Goal: Use online tool/utility: Use online tool/utility

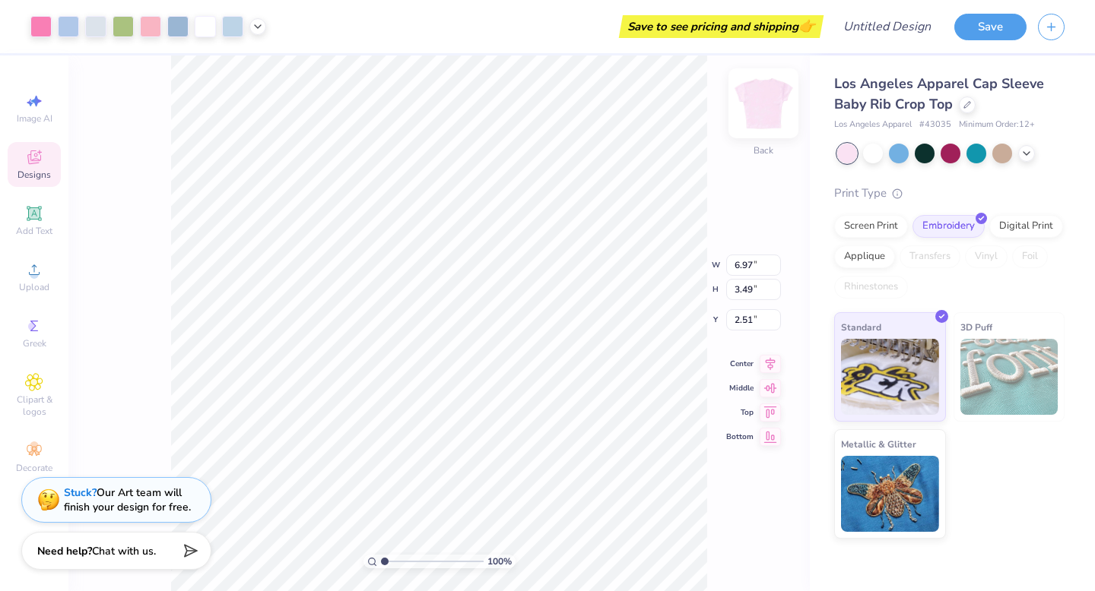
click at [768, 106] on img at bounding box center [763, 103] width 61 height 61
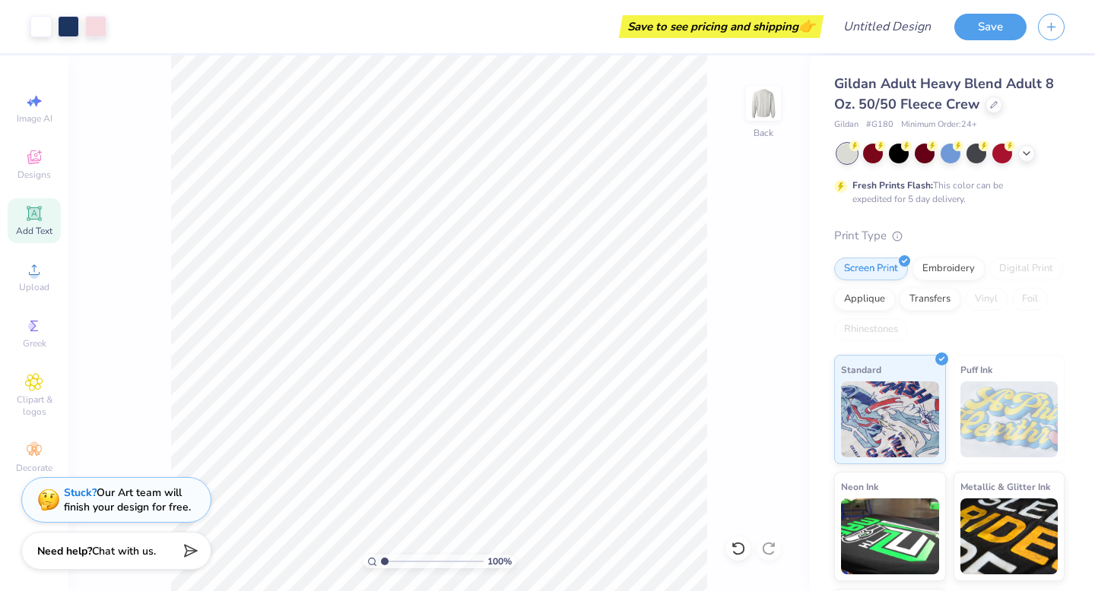
click at [31, 206] on icon at bounding box center [34, 214] width 18 height 18
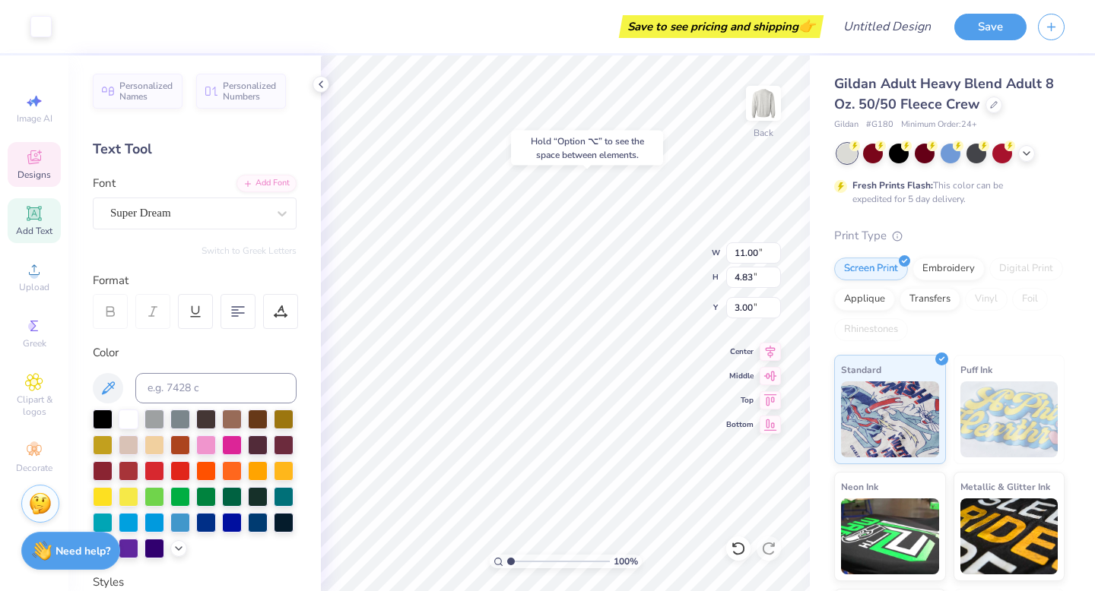
type input "10.81"
type input "4.61"
type input "3.09"
